Goal: Use online tool/utility: Utilize a website feature to perform a specific function

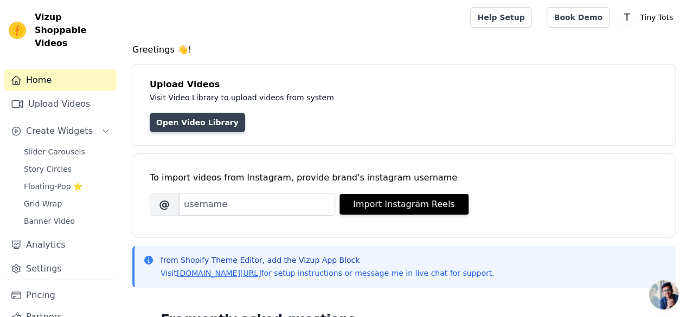
click at [195, 125] on link "Open Video Library" at bounding box center [198, 123] width 96 height 20
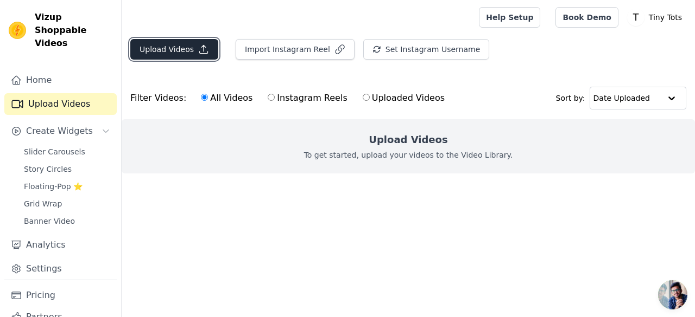
click at [164, 44] on button "Upload Videos" at bounding box center [174, 49] width 88 height 21
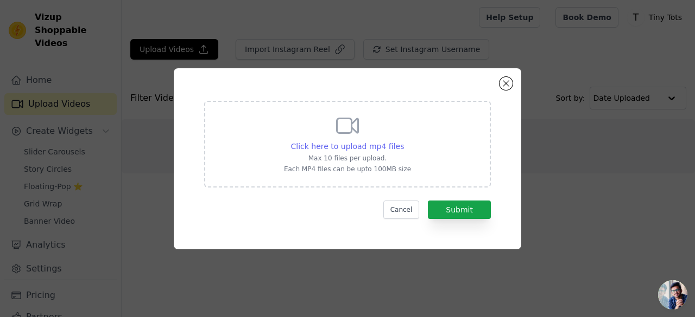
click at [322, 145] on span "Click here to upload mp4 files" at bounding box center [347, 146] width 113 height 9
click at [403, 141] on input "Click here to upload mp4 files Max 10 files per upload. Each MP4 files can be u…" at bounding box center [403, 141] width 1 height 1
type input "C:\fakepath\Boys.mp4"
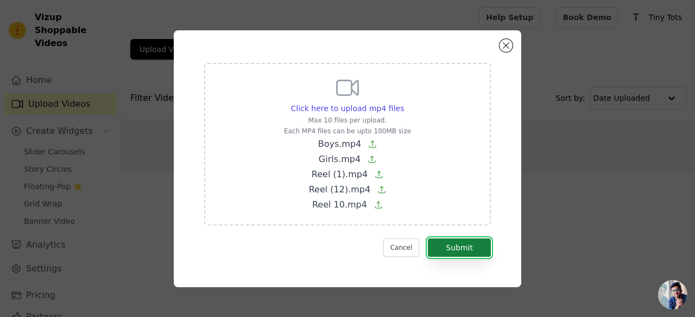
click at [470, 250] on button "Submit" at bounding box center [459, 248] width 63 height 18
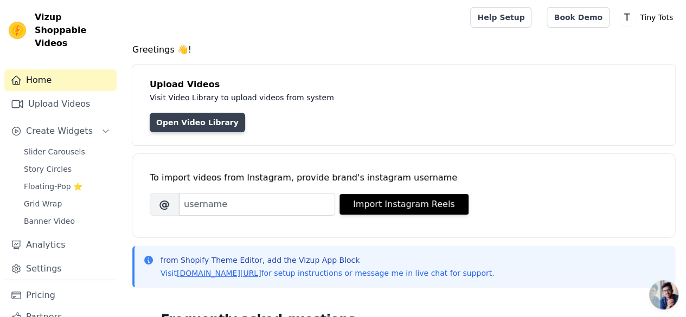
click at [182, 125] on link "Open Video Library" at bounding box center [198, 123] width 96 height 20
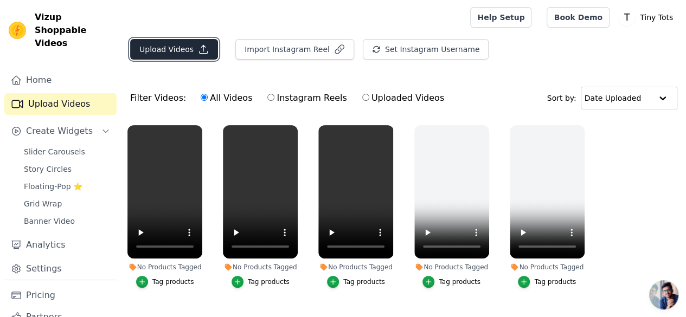
click at [176, 49] on button "Upload Videos" at bounding box center [174, 49] width 88 height 21
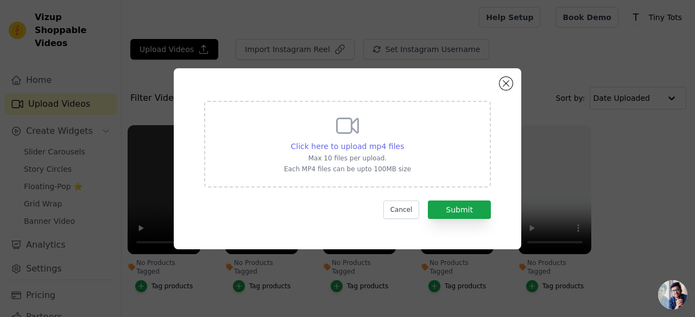
click at [336, 149] on span "Click here to upload mp4 files" at bounding box center [347, 146] width 113 height 9
click at [403, 141] on input "Click here to upload mp4 files Max 10 files per upload. Each MP4 files can be u…" at bounding box center [403, 141] width 1 height 1
type input "C:\fakepath\Reel (5).mp4"
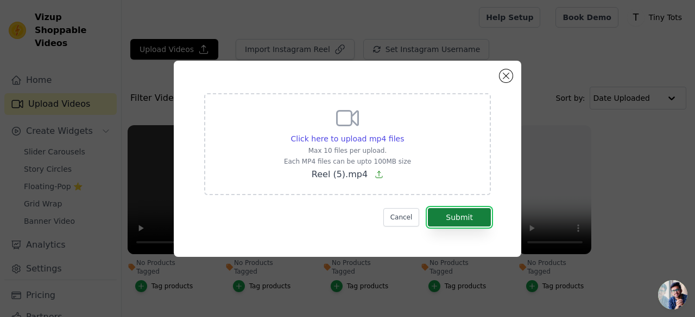
click at [446, 215] on button "Submit" at bounding box center [459, 217] width 63 height 18
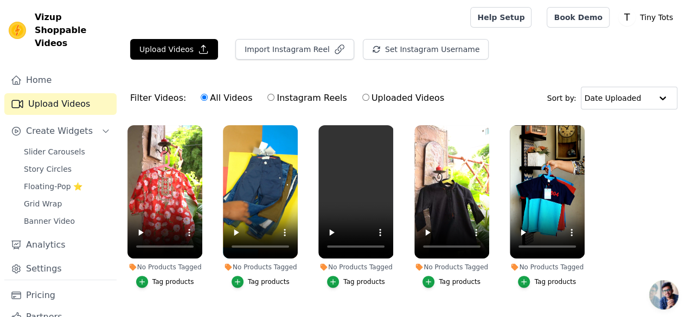
click at [363, 98] on input "Uploaded Videos" at bounding box center [366, 97] width 7 height 7
radio input "true"
click at [195, 95] on div "All Videos Instagram Reels Uploaded Videos" at bounding box center [323, 98] width 256 height 25
click at [201, 98] on input "All Videos" at bounding box center [204, 97] width 7 height 7
radio input "true"
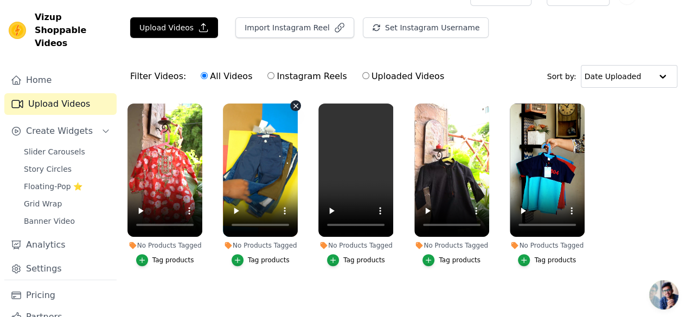
scroll to position [22, 0]
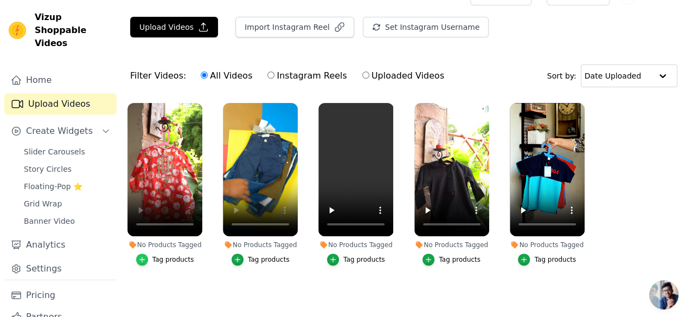
click at [143, 256] on icon "button" at bounding box center [142, 260] width 8 height 8
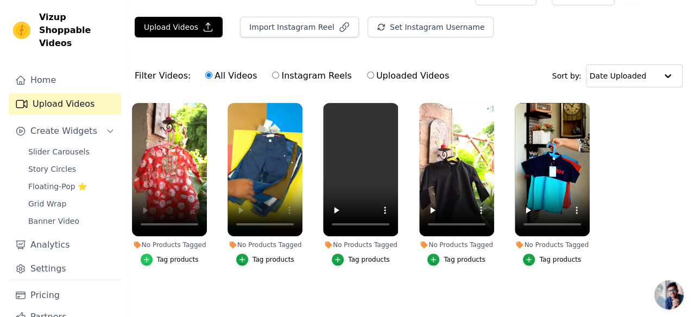
scroll to position [0, 0]
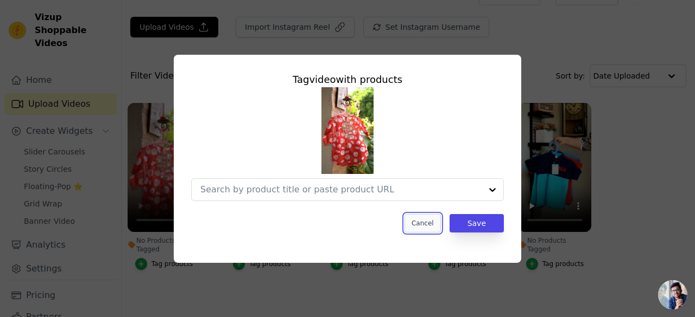
click at [420, 225] on button "Cancel" at bounding box center [422, 223] width 36 height 18
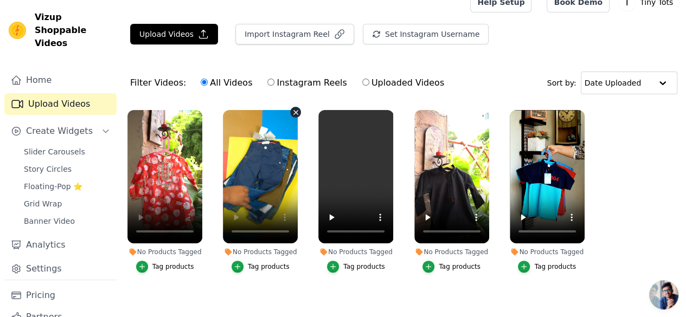
scroll to position [22, 0]
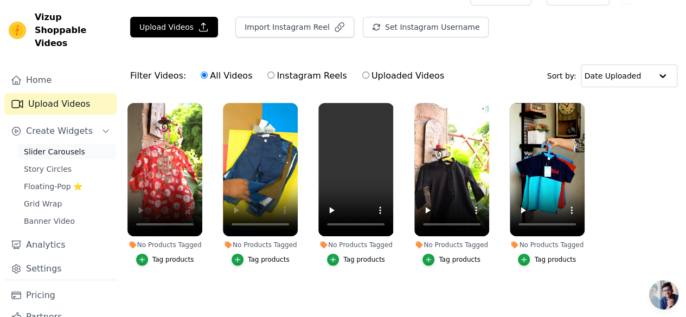
click at [67, 147] on span "Slider Carousels" at bounding box center [54, 152] width 61 height 11
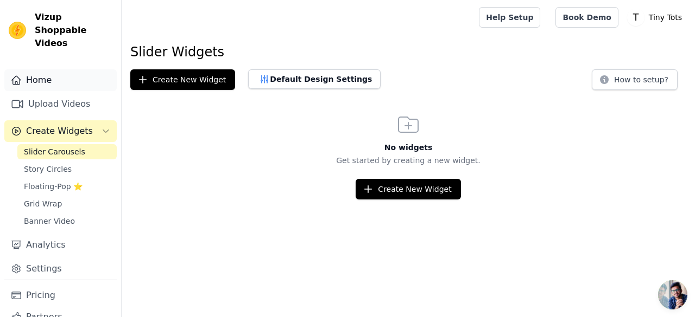
click at [75, 69] on link "Home" at bounding box center [60, 80] width 112 height 22
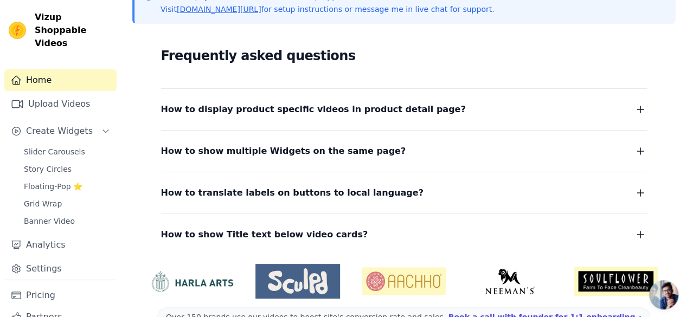
scroll to position [290, 0]
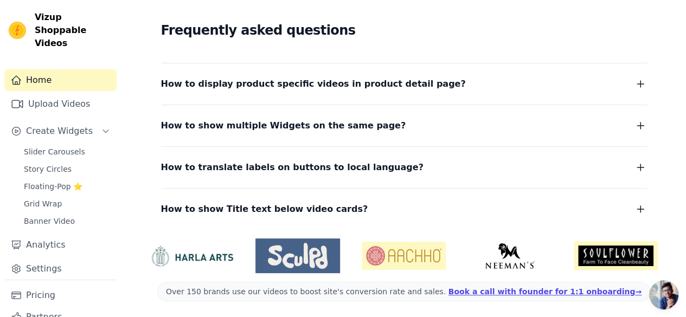
click at [355, 86] on span "How to display product specific videos in product detail page?" at bounding box center [313, 84] width 305 height 15
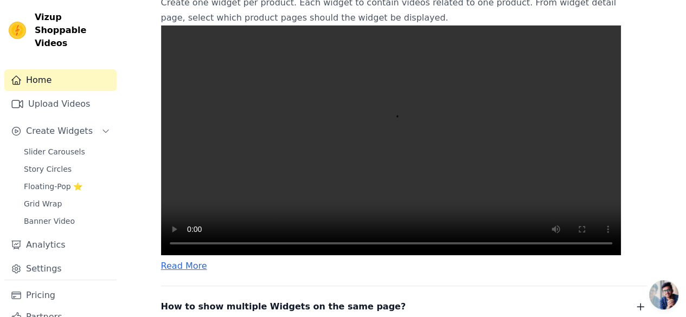
scroll to position [398, 0]
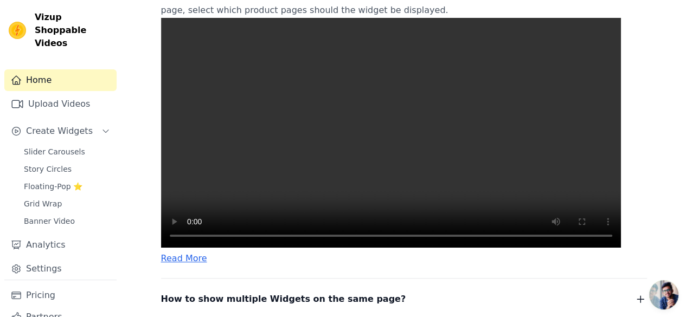
click at [358, 186] on video at bounding box center [391, 133] width 460 height 230
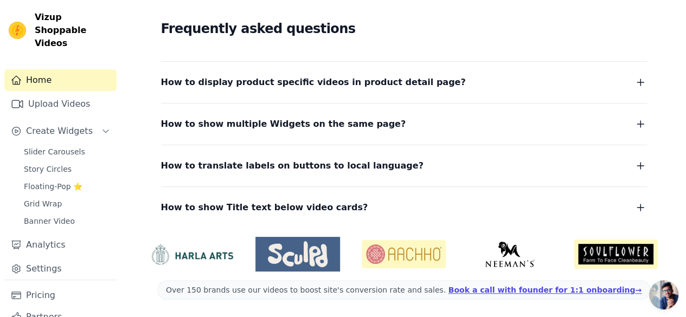
scroll to position [290, 0]
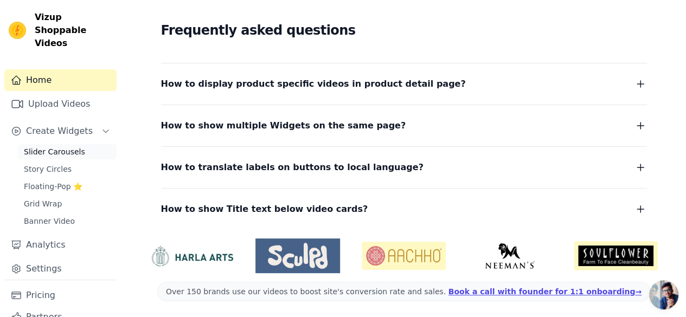
click at [47, 147] on span "Slider Carousels" at bounding box center [54, 152] width 61 height 11
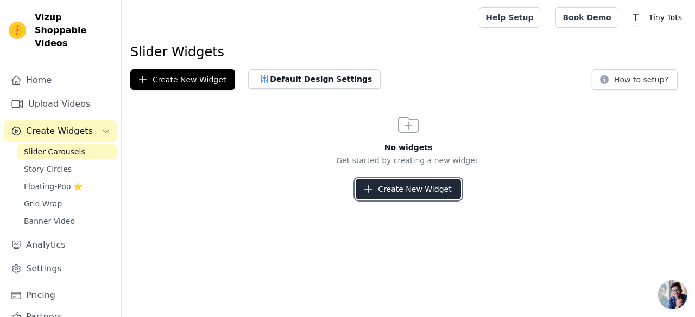
click at [387, 185] on button "Create New Widget" at bounding box center [407, 189] width 105 height 21
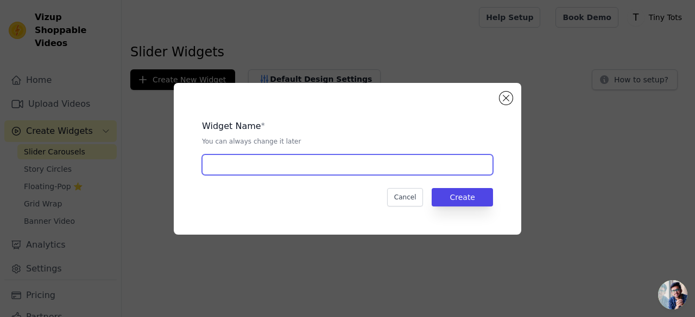
click at [338, 163] on input "text" at bounding box center [347, 165] width 291 height 21
type input "Video Slider"
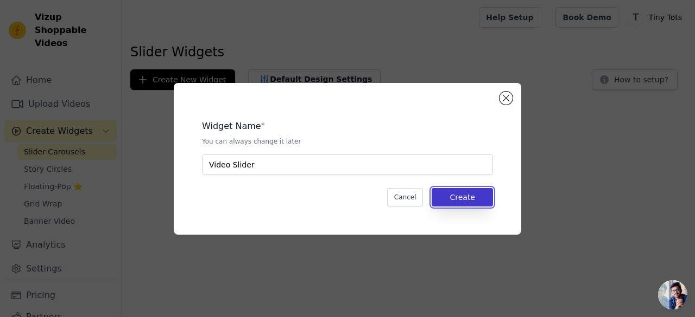
click at [452, 194] on button "Create" at bounding box center [461, 197] width 61 height 18
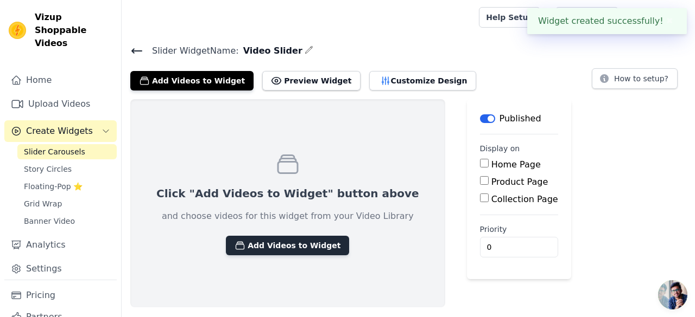
click at [269, 248] on button "Add Videos to Widget" at bounding box center [287, 246] width 123 height 20
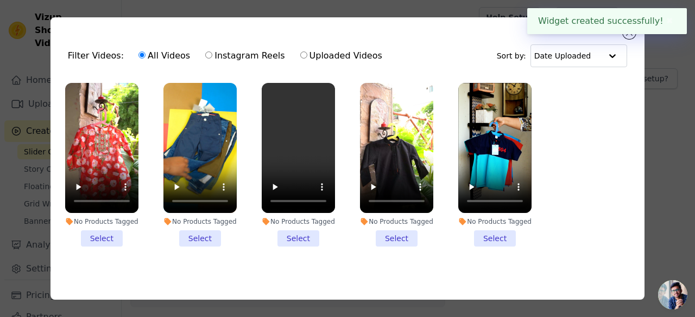
click at [96, 239] on li "No Products Tagged Select" at bounding box center [101, 165] width 73 height 164
click at [0, 0] on input "No Products Tagged Select" at bounding box center [0, 0] width 0 height 0
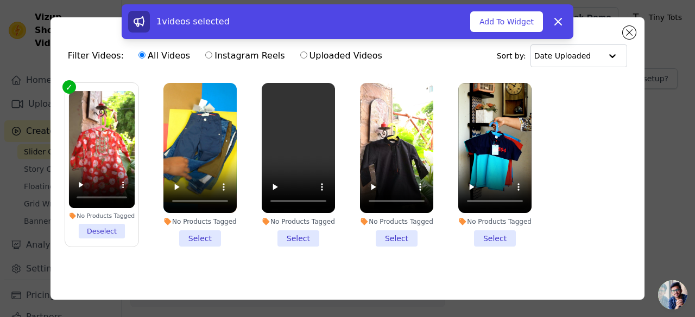
click at [216, 238] on li "No Products Tagged Select" at bounding box center [199, 165] width 73 height 164
click at [0, 0] on input "No Products Tagged Select" at bounding box center [0, 0] width 0 height 0
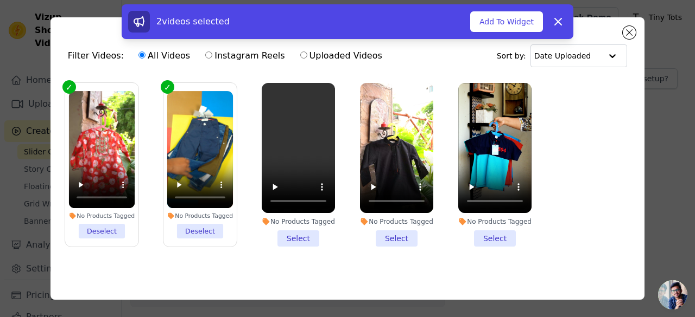
drag, startPoint x: 288, startPoint y: 235, endPoint x: 304, endPoint y: 236, distance: 16.3
click at [289, 235] on li "No Products Tagged Select" at bounding box center [298, 165] width 73 height 164
click at [0, 0] on input "No Products Tagged Select" at bounding box center [0, 0] width 0 height 0
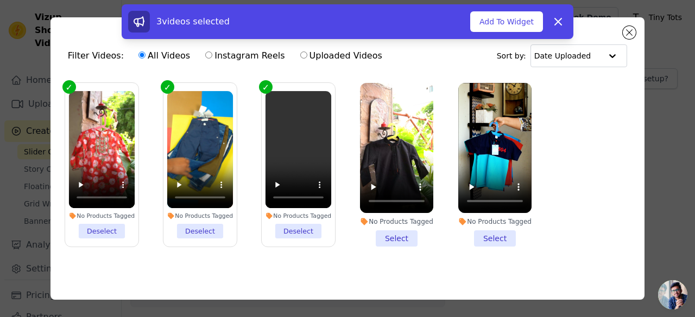
drag, startPoint x: 390, startPoint y: 239, endPoint x: 434, endPoint y: 238, distance: 44.0
click at [391, 239] on li "No Products Tagged Select" at bounding box center [396, 165] width 73 height 164
click at [489, 236] on li "No Products Tagged Select" at bounding box center [494, 165] width 73 height 164
click at [0, 0] on input "No Products Tagged Select" at bounding box center [0, 0] width 0 height 0
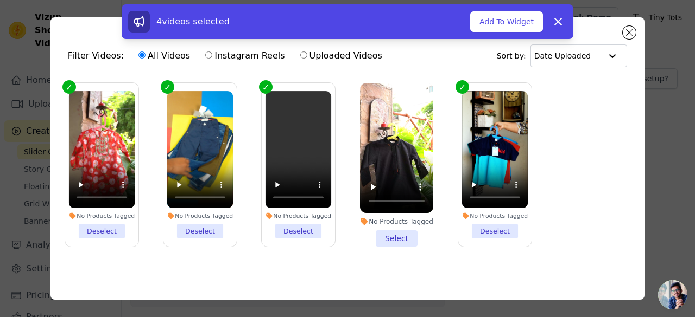
click at [390, 239] on li "No Products Tagged Select" at bounding box center [396, 165] width 73 height 164
click at [0, 0] on input "No Products Tagged Select" at bounding box center [0, 0] width 0 height 0
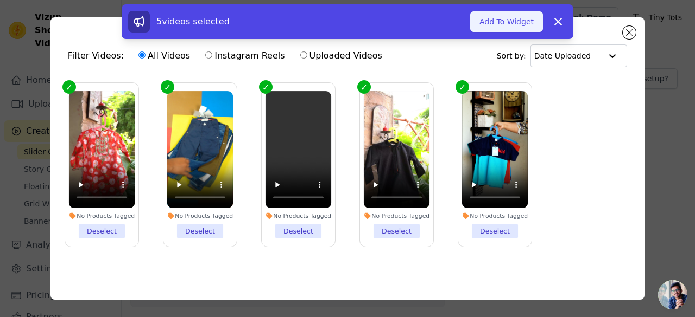
click at [503, 21] on button "Add To Widget" at bounding box center [506, 21] width 73 height 21
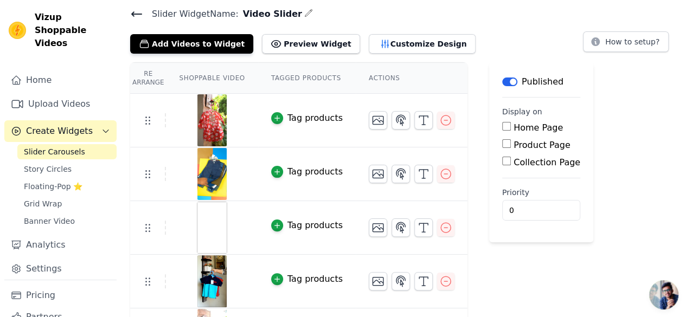
scroll to position [79, 0]
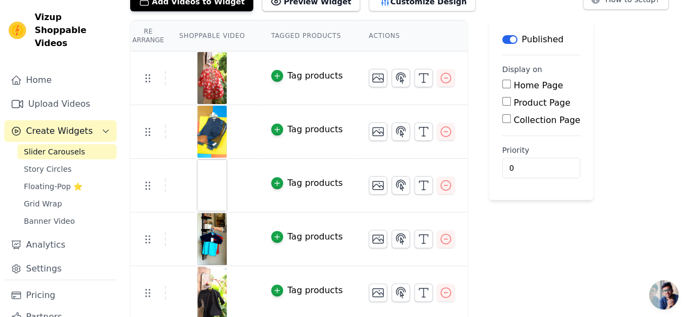
click at [503, 83] on input "Home Page" at bounding box center [507, 84] width 9 height 9
checkbox input "true"
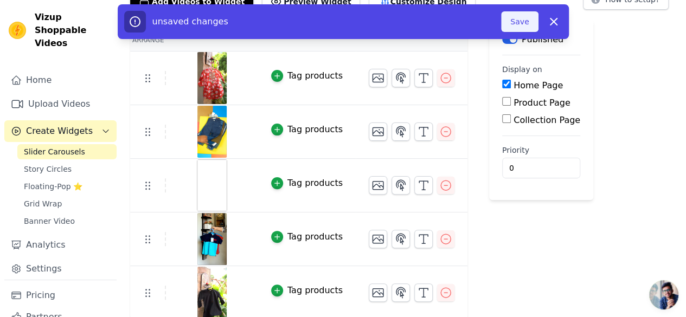
click at [516, 19] on button "Save" at bounding box center [519, 21] width 37 height 21
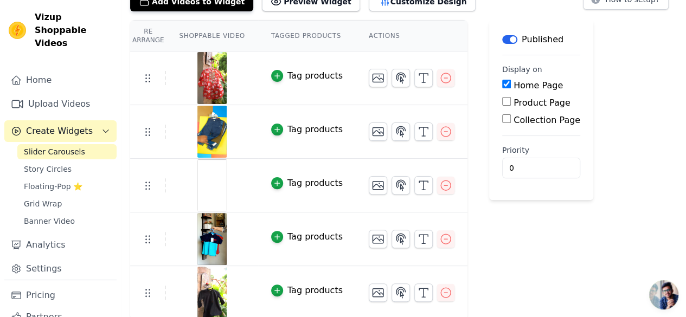
click at [202, 180] on img at bounding box center [212, 186] width 30 height 52
click at [440, 186] on icon "button" at bounding box center [446, 185] width 13 height 13
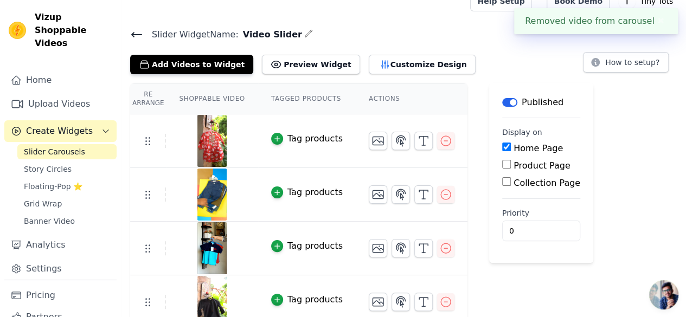
scroll to position [26, 0]
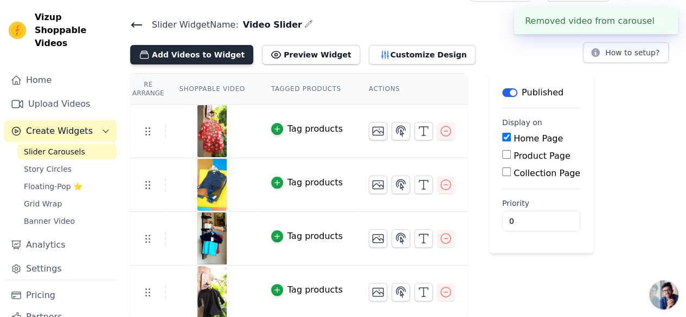
click at [197, 49] on button "Add Videos to Widget" at bounding box center [191, 55] width 123 height 20
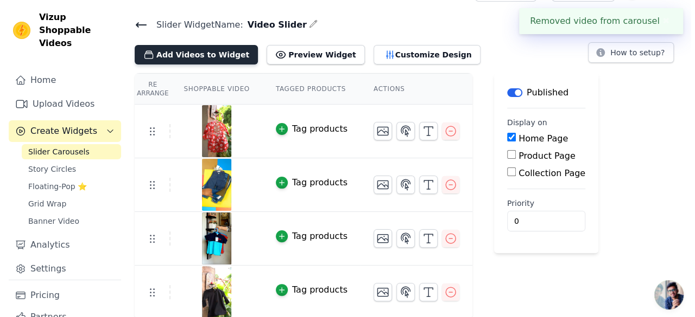
scroll to position [0, 0]
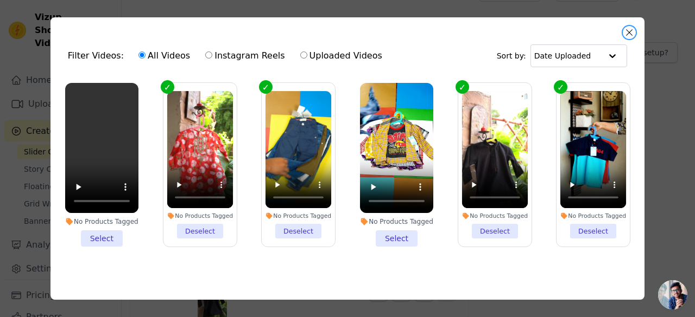
click at [627, 31] on button "Close modal" at bounding box center [628, 32] width 13 height 13
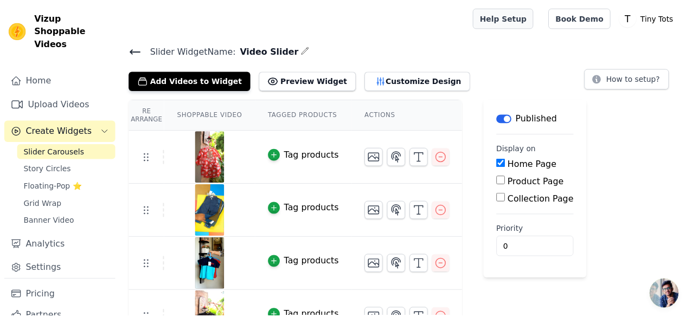
scroll to position [26, 0]
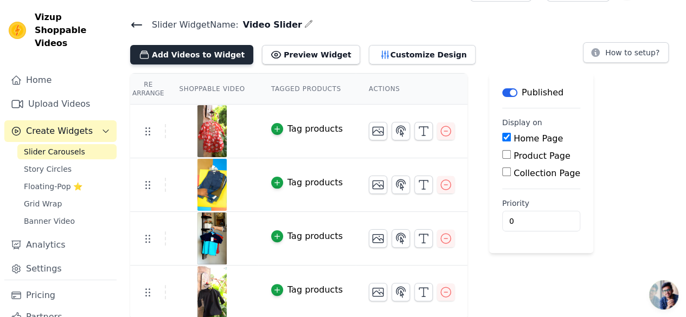
click at [195, 58] on button "Add Videos to Widget" at bounding box center [191, 55] width 123 height 20
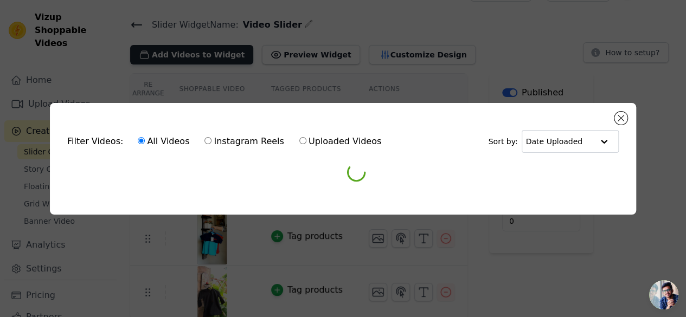
scroll to position [0, 0]
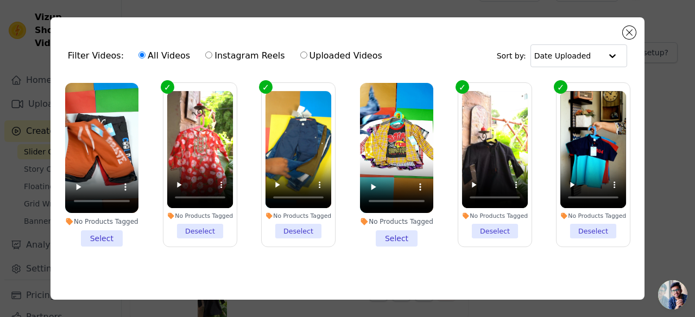
click at [101, 236] on li "No Products Tagged Select" at bounding box center [101, 165] width 73 height 164
click at [0, 0] on input "No Products Tagged Select" at bounding box center [0, 0] width 0 height 0
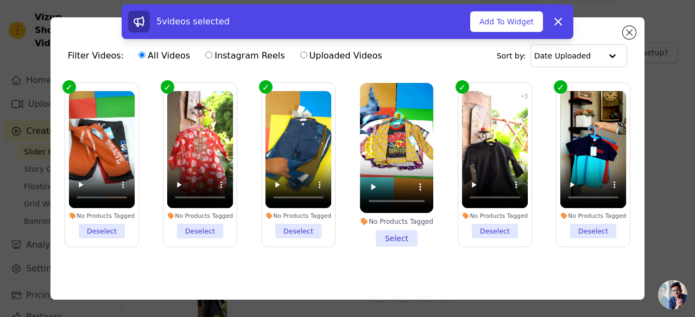
click at [392, 237] on li "No Products Tagged Select" at bounding box center [396, 165] width 73 height 164
click at [0, 0] on input "No Products Tagged Select" at bounding box center [0, 0] width 0 height 0
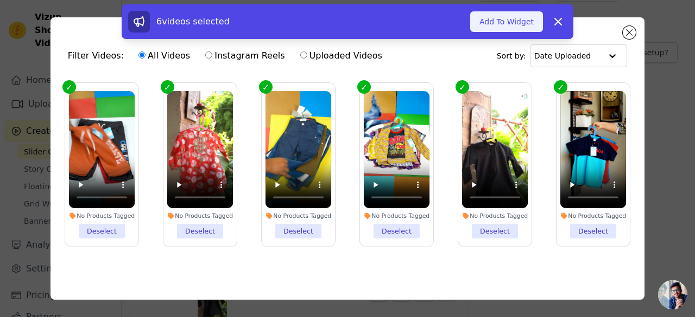
click at [499, 18] on button "Add To Widget" at bounding box center [506, 21] width 73 height 21
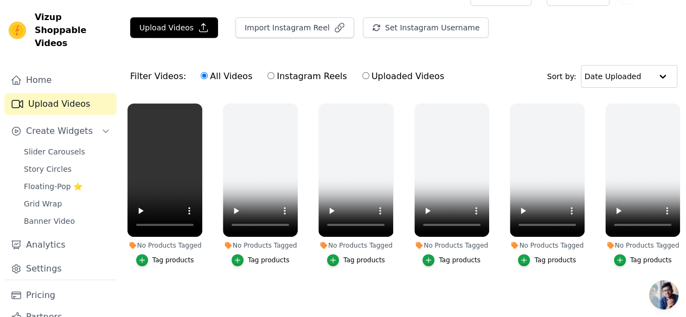
scroll to position [40, 0]
